Goal: Task Accomplishment & Management: Use online tool/utility

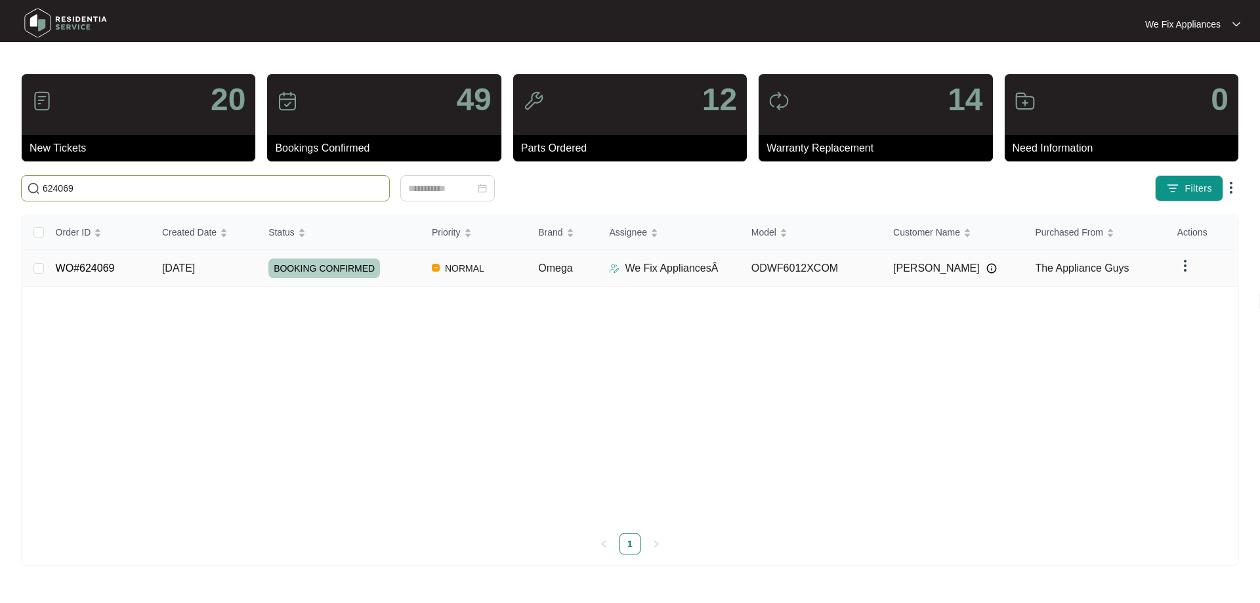
type input "624069"
click at [339, 264] on span "BOOKING CONFIRMED" at bounding box center [325, 269] width 112 height 20
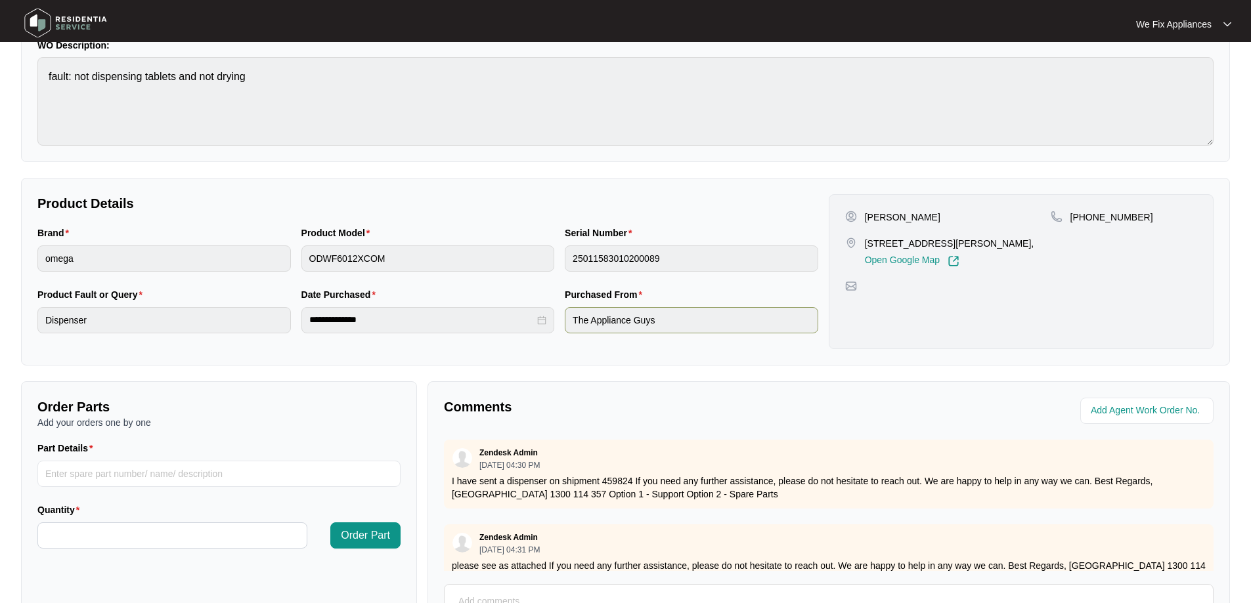
scroll to position [263, 0]
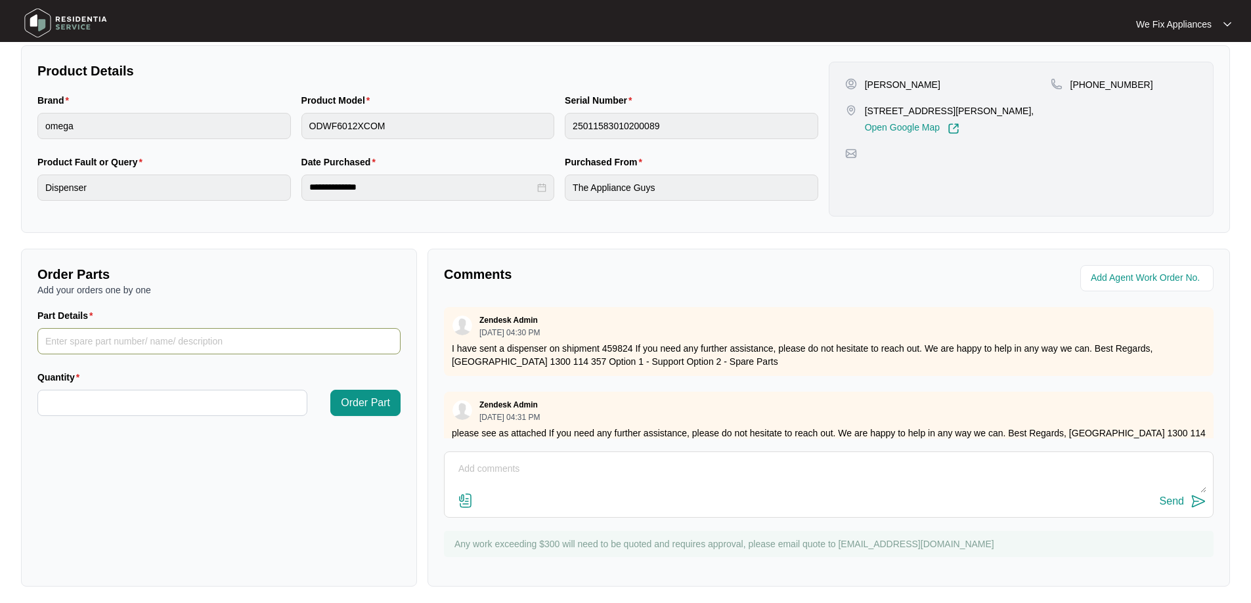
click at [141, 338] on input "Part Details" at bounding box center [218, 341] width 363 height 26
paste input "SP21143"
type input "SP21143 pcb"
type input "*"
click at [377, 403] on span "Order Part" at bounding box center [365, 403] width 49 height 16
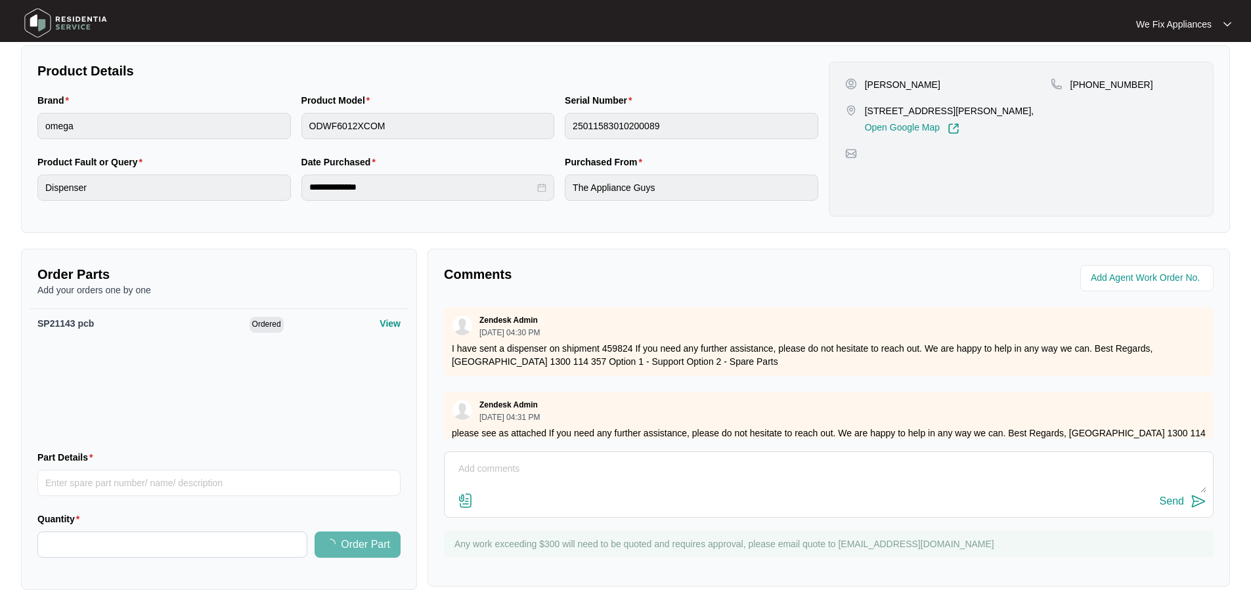
scroll to position [0, 0]
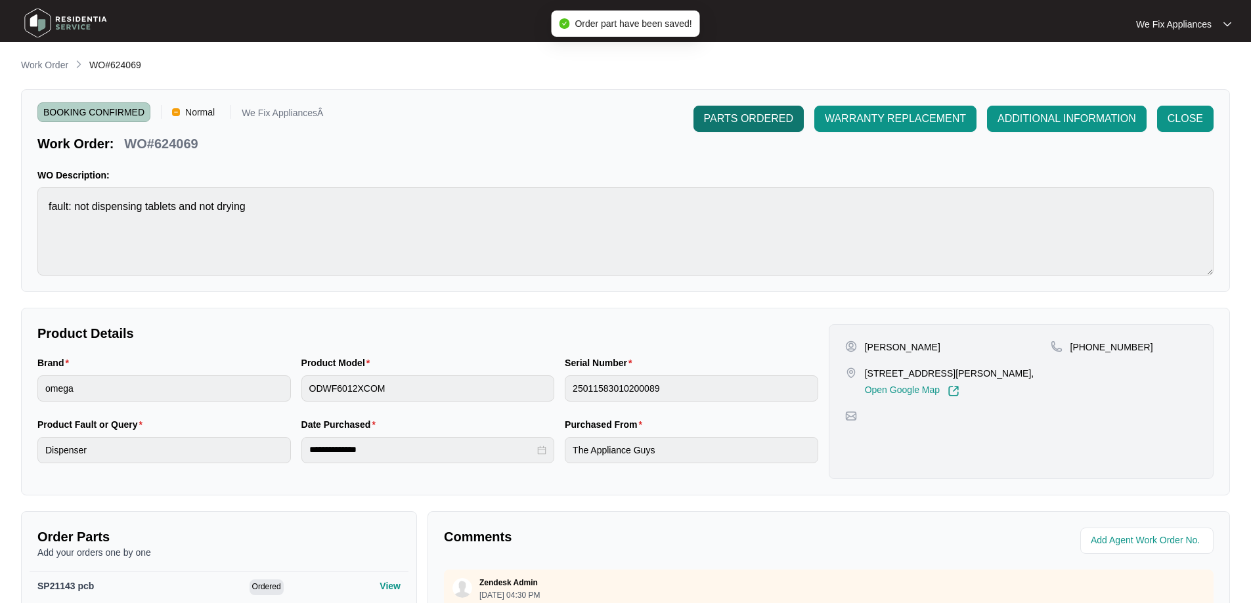
click at [742, 124] on span "PARTS ORDERED" at bounding box center [748, 119] width 89 height 16
